Goal: Check status

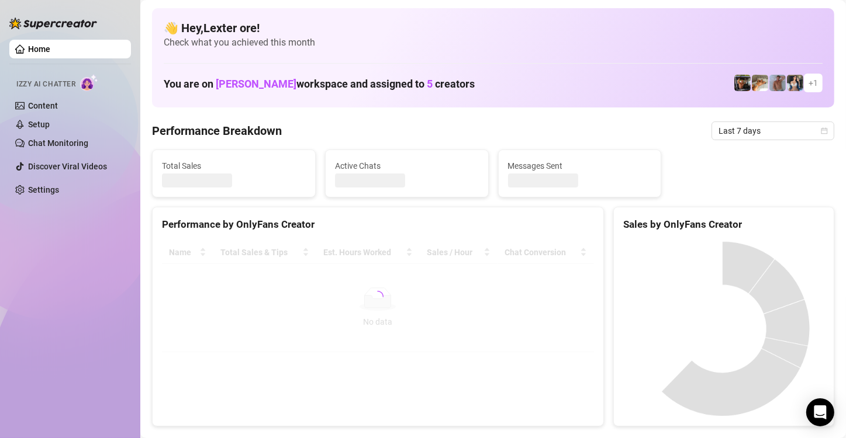
drag, startPoint x: 814, startPoint y: 126, endPoint x: 810, endPoint y: 119, distance: 8.1
click at [813, 126] on span "Last 7 days" at bounding box center [773, 131] width 109 height 18
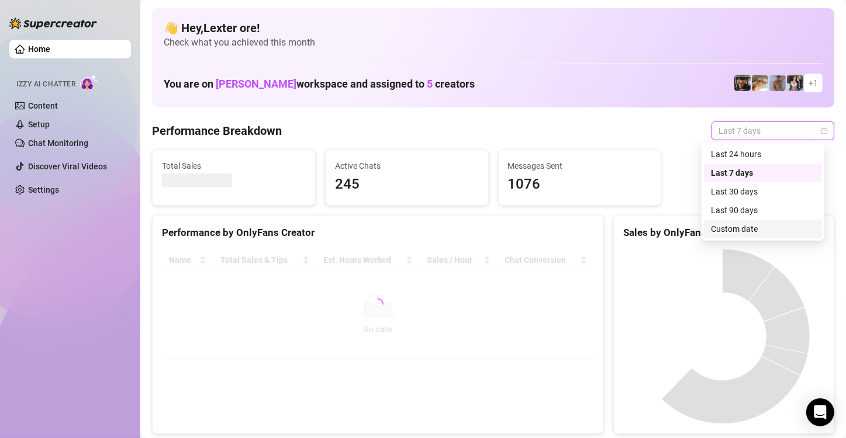
click at [728, 234] on div "Custom date" at bounding box center [763, 229] width 104 height 13
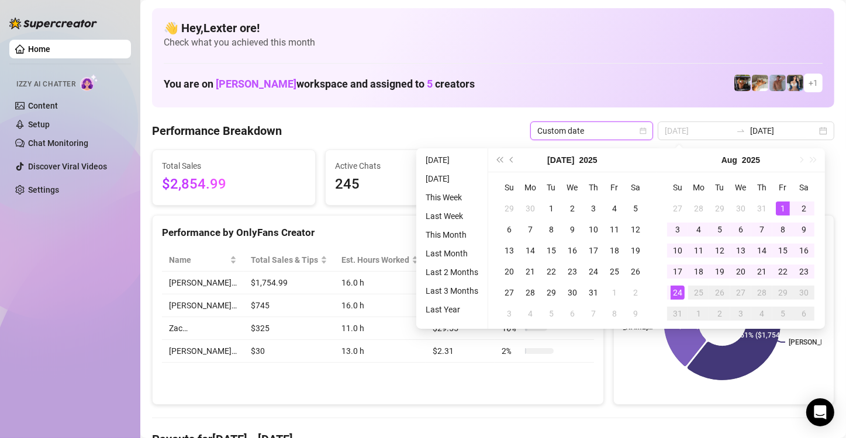
click at [781, 206] on div "1" at bounding box center [783, 209] width 14 height 14
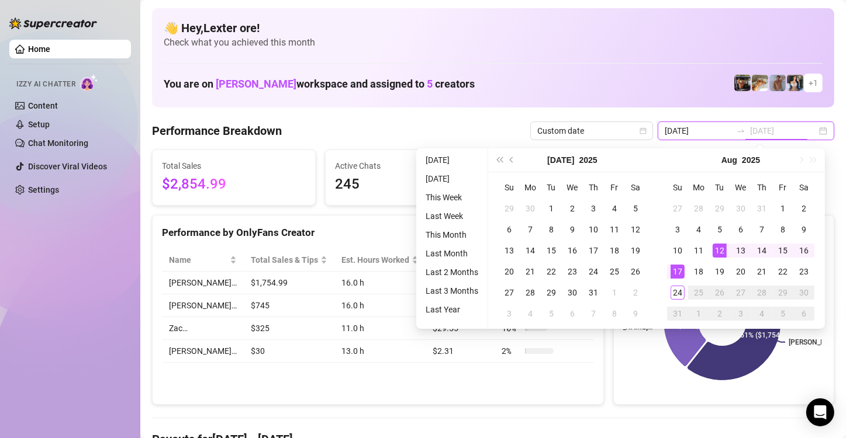
type input "[DATE]"
click at [679, 291] on div "24" at bounding box center [678, 293] width 14 height 14
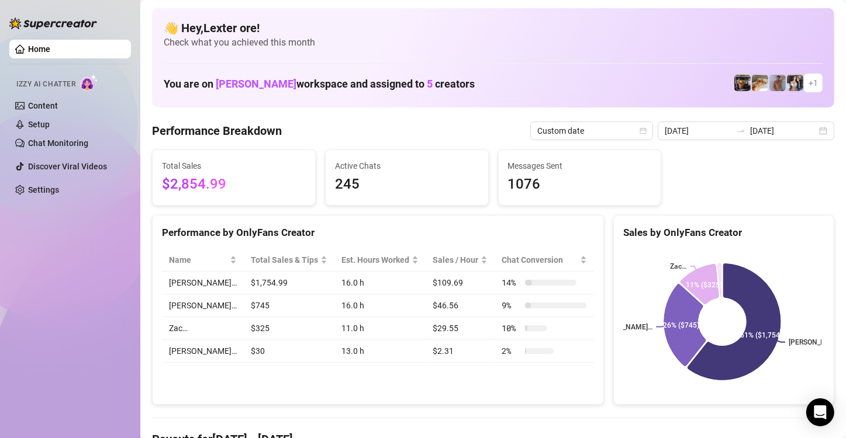
click at [734, 178] on div "Total Sales $2,854.99 Active Chats 245 Messages Sent 1076" at bounding box center [493, 178] width 692 height 56
click at [696, 133] on input "[DATE]" at bounding box center [698, 131] width 67 height 13
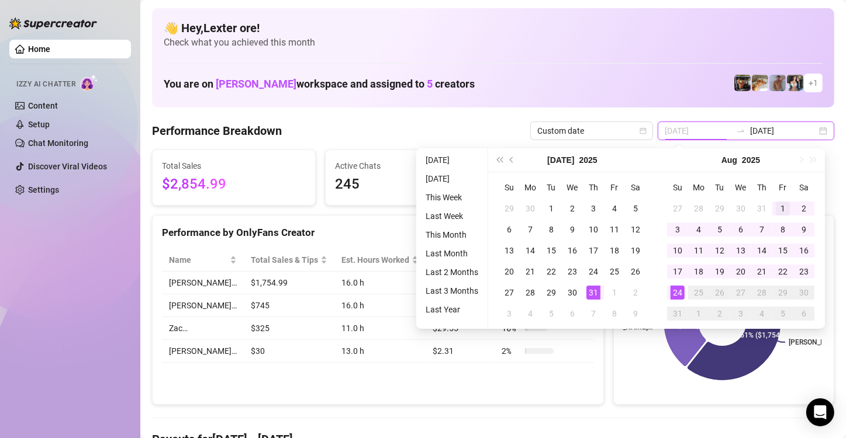
type input "[DATE]"
click at [778, 208] on div "1" at bounding box center [783, 209] width 14 height 14
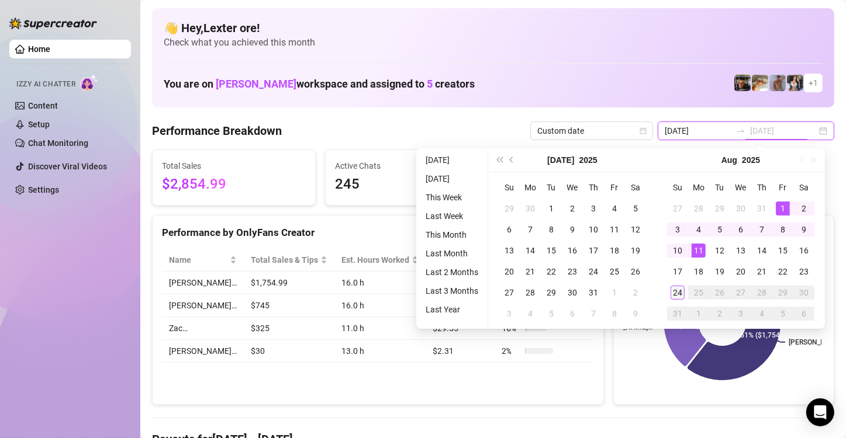
type input "[DATE]"
click at [681, 288] on div "24" at bounding box center [678, 293] width 14 height 14
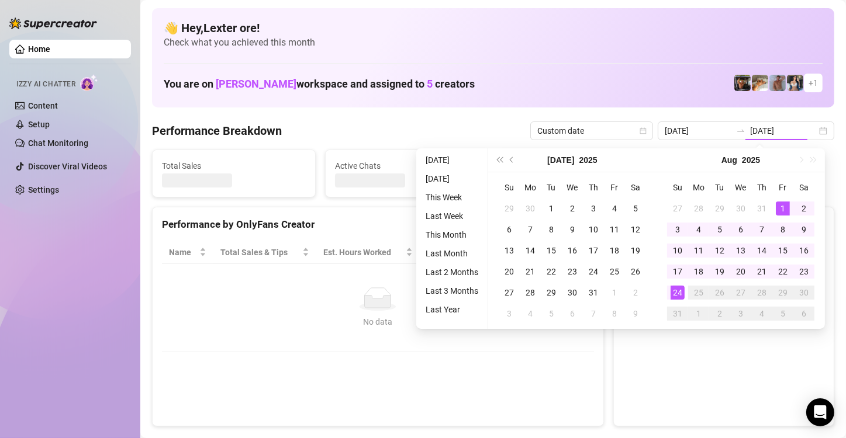
type input "[DATE]"
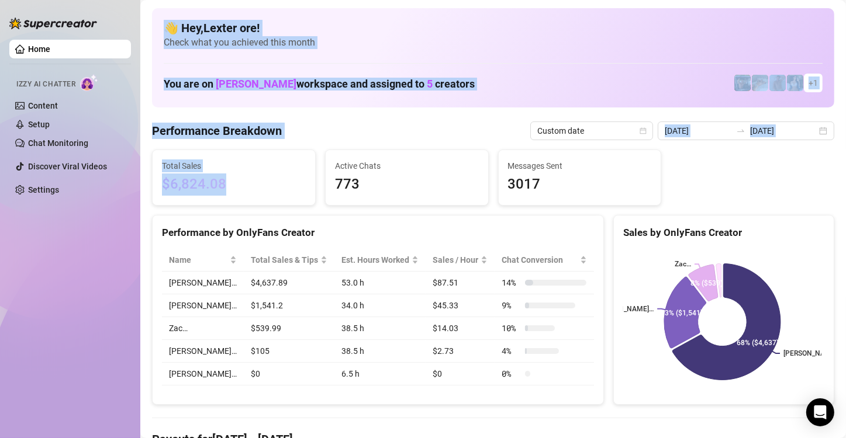
drag, startPoint x: 223, startPoint y: 184, endPoint x: 137, endPoint y: 180, distance: 86.0
click at [137, 180] on div "Home Izzy AI Chatter Content Setup Chat Monitoring Discover Viral Videos Settin…" at bounding box center [423, 219] width 846 height 438
click at [259, 194] on span "$6,824.08" at bounding box center [234, 185] width 144 height 22
